Goal: Check status: Check status

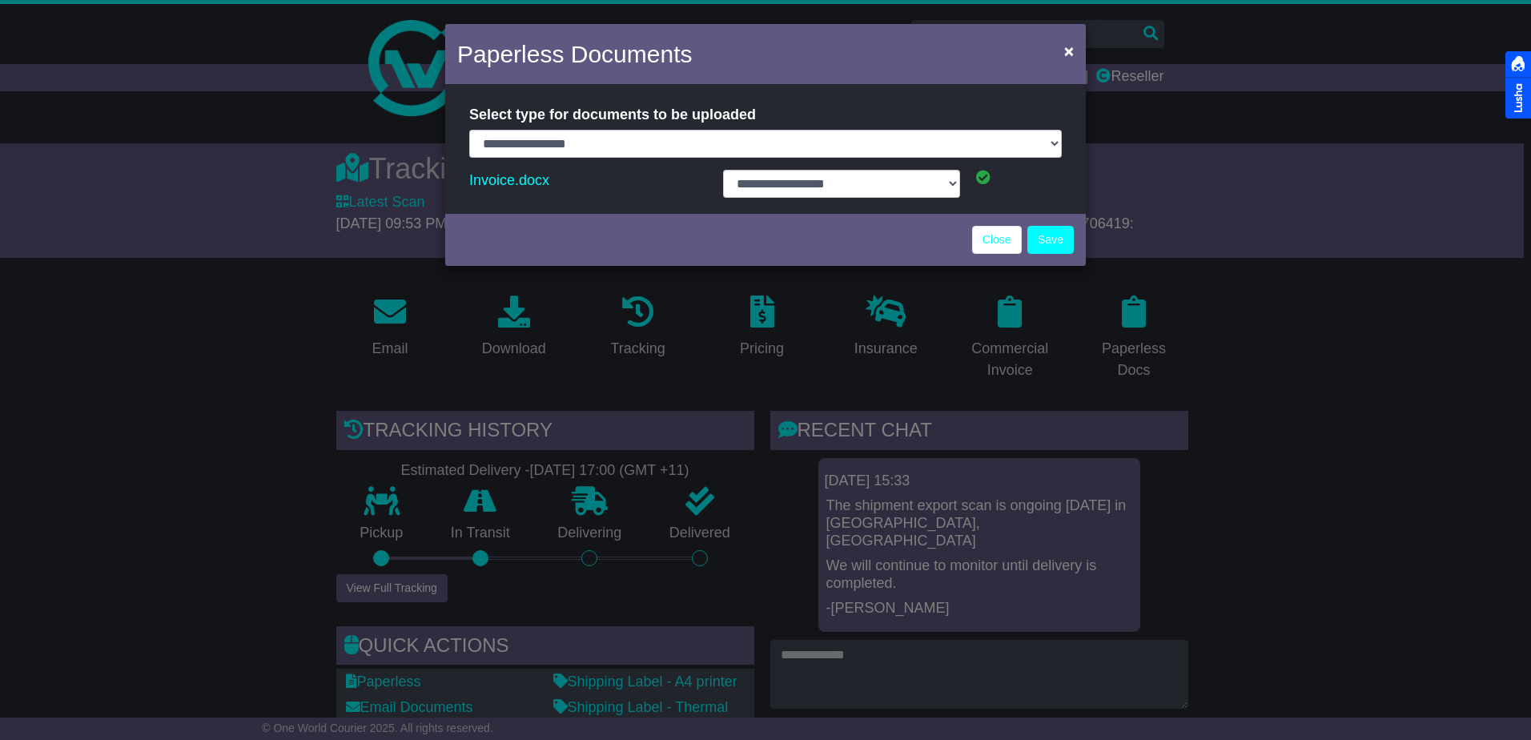
select select "**********"
click at [999, 239] on link "Close" at bounding box center [997, 240] width 50 height 28
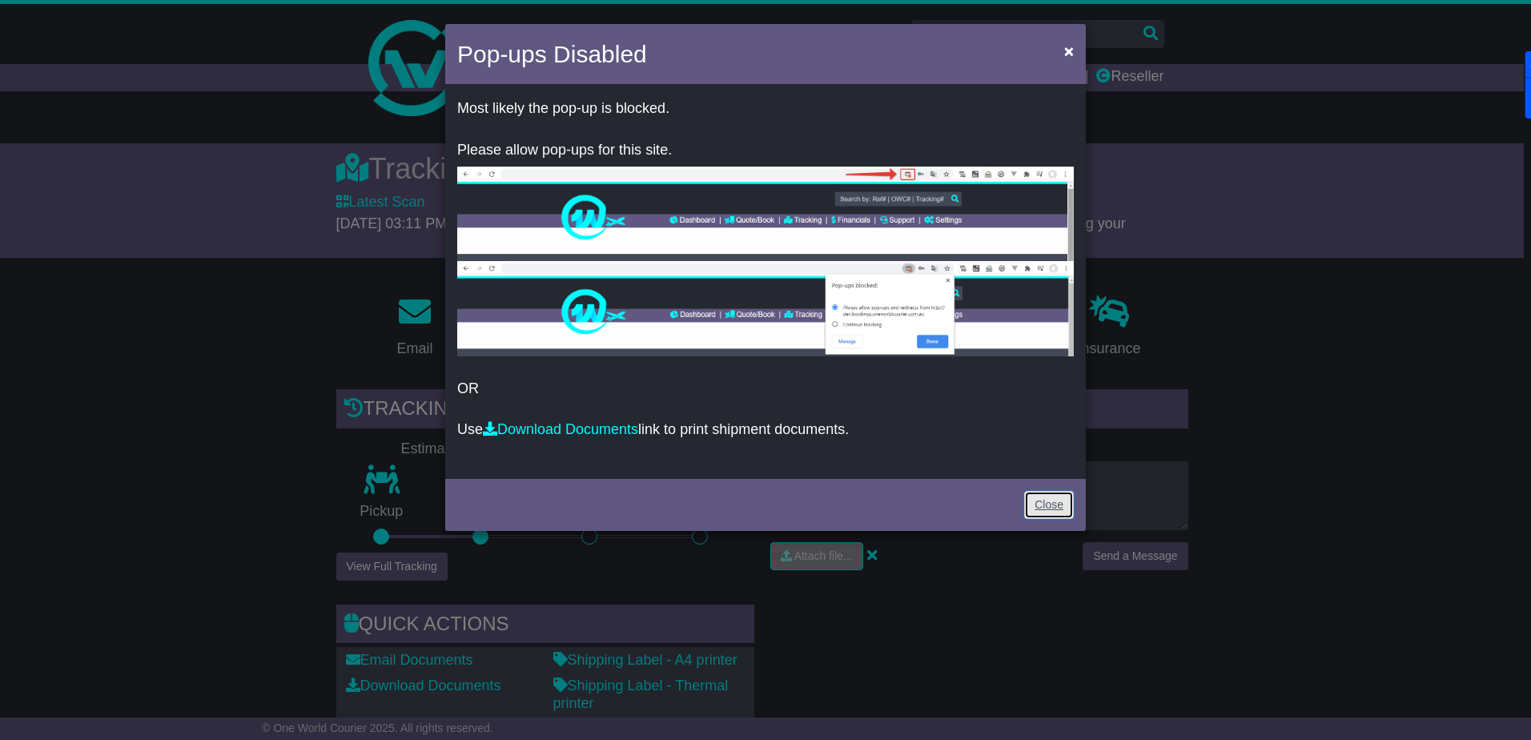
click at [1045, 508] on link "Close" at bounding box center [1049, 505] width 50 height 28
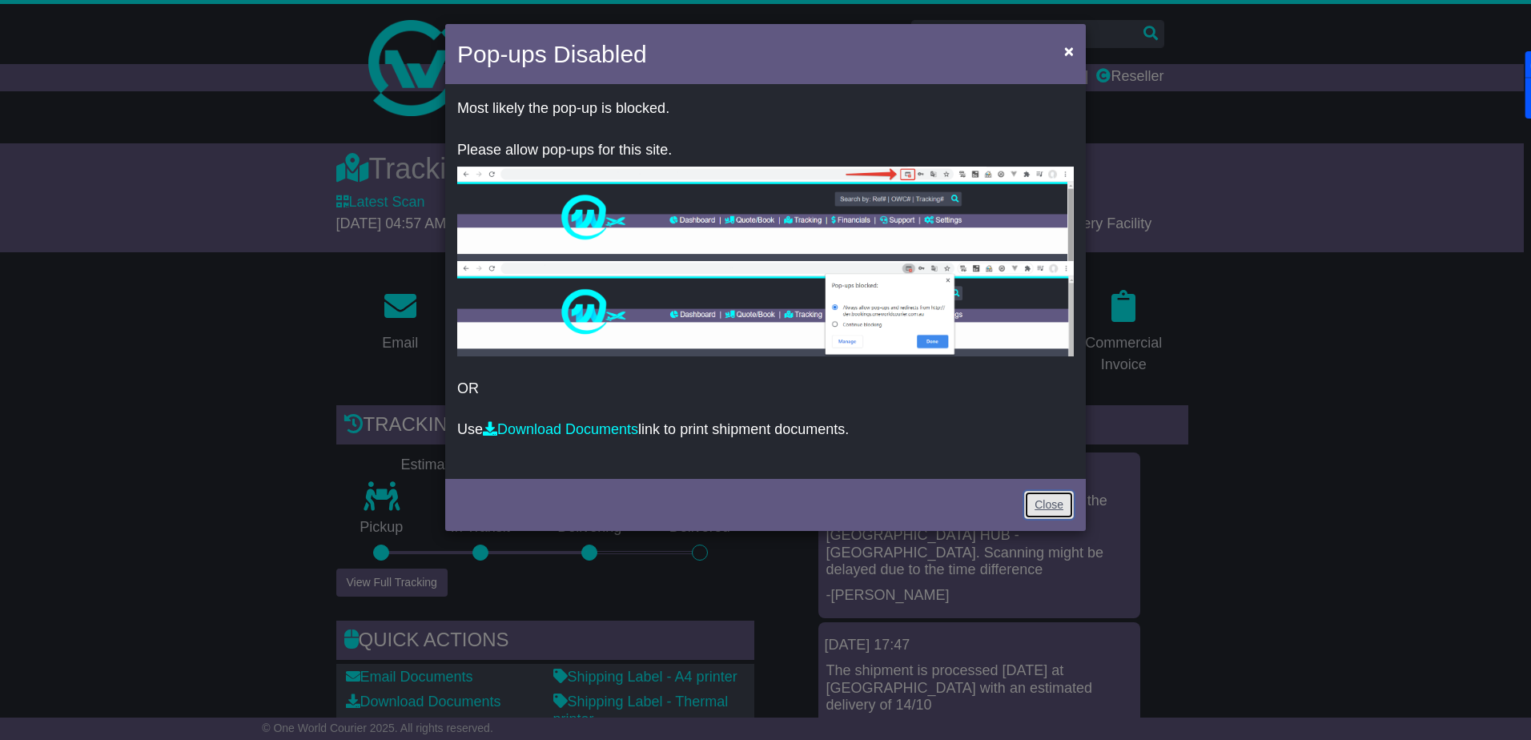
click at [1053, 509] on link "Close" at bounding box center [1049, 505] width 50 height 28
